Goal: Information Seeking & Learning: Learn about a topic

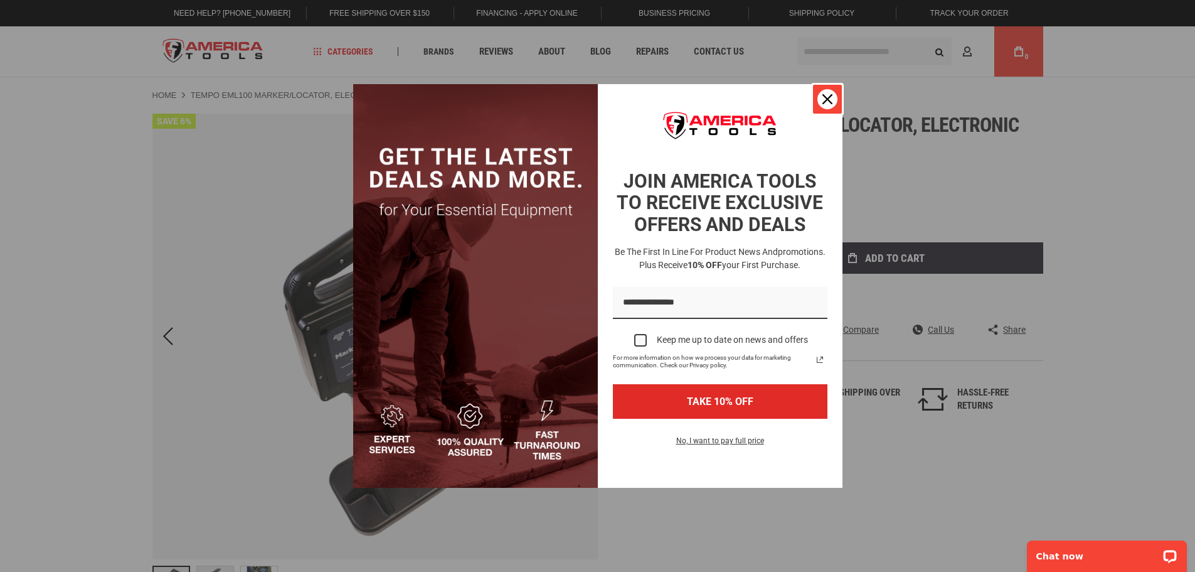
click at [823, 99] on icon "close icon" at bounding box center [828, 99] width 10 height 10
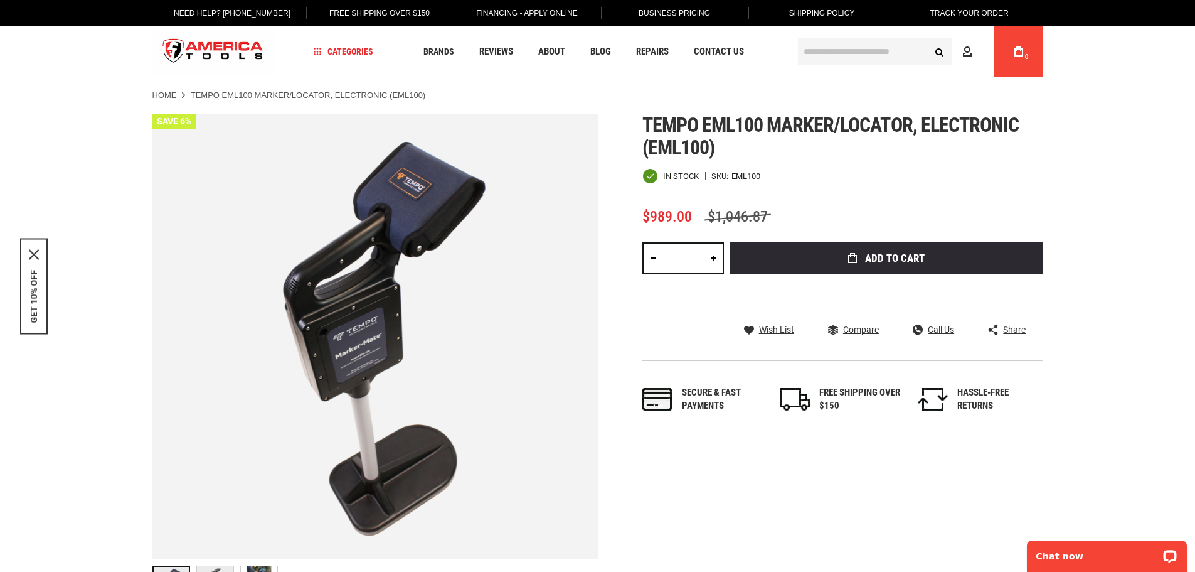
click at [178, 95] on li "Home" at bounding box center [170, 95] width 36 height 11
click at [163, 96] on link "Home" at bounding box center [164, 95] width 24 height 11
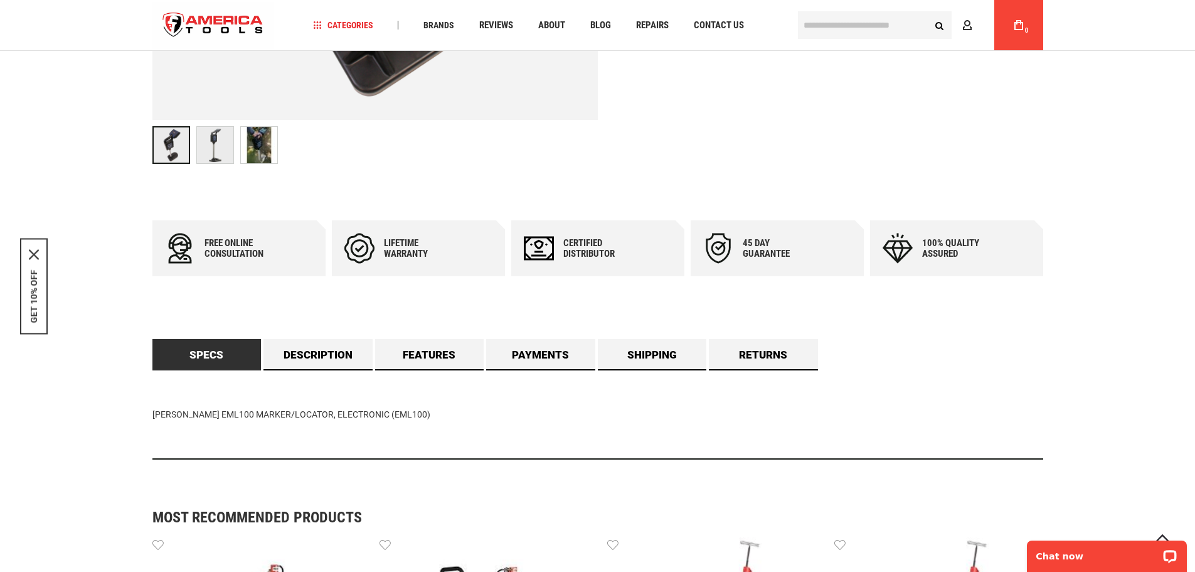
scroll to position [418, 0]
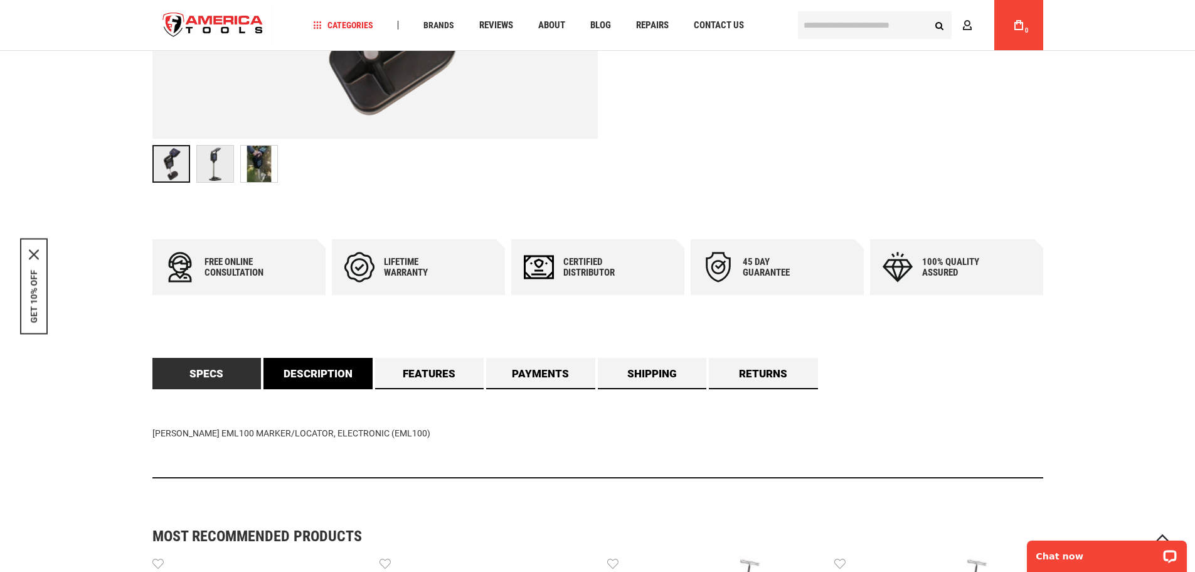
click at [348, 386] on link "Description" at bounding box center [318, 373] width 109 height 31
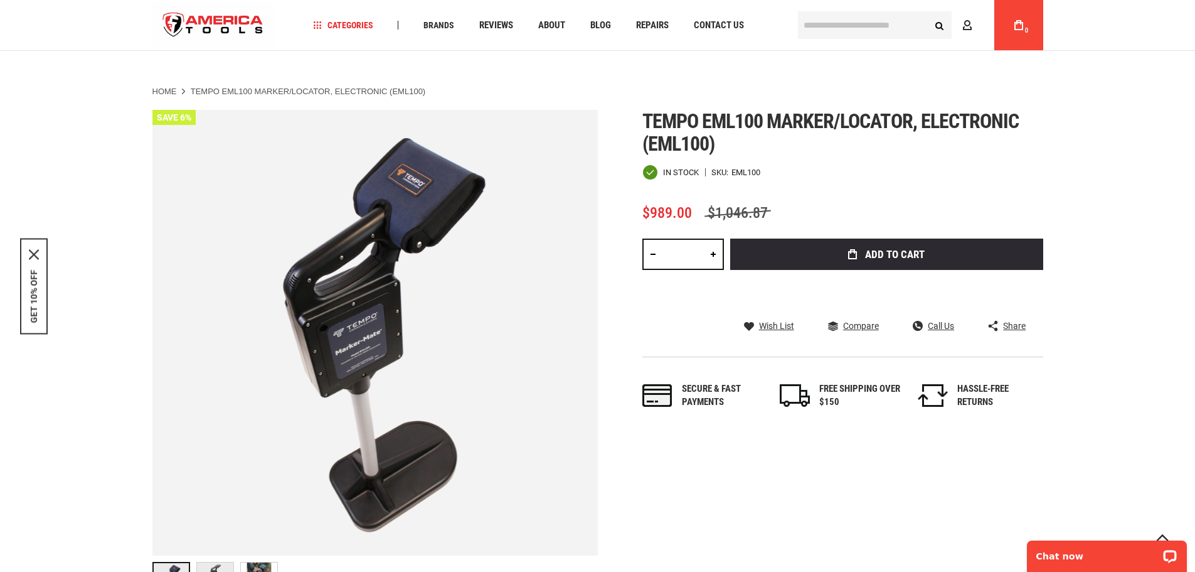
scroll to position [0, 0]
